Goal: Navigation & Orientation: Go to known website

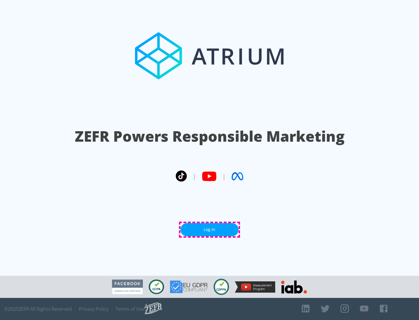
click at [210, 230] on link "Log In" at bounding box center [210, 229] width 58 height 13
